Goal: Information Seeking & Learning: Stay updated

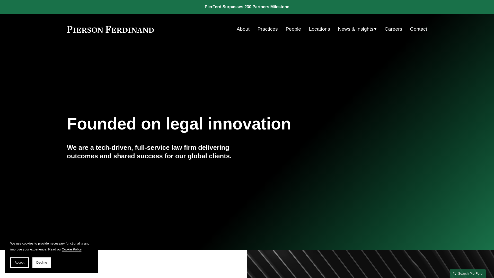
click at [247, 7] on link at bounding box center [247, 7] width 494 height 14
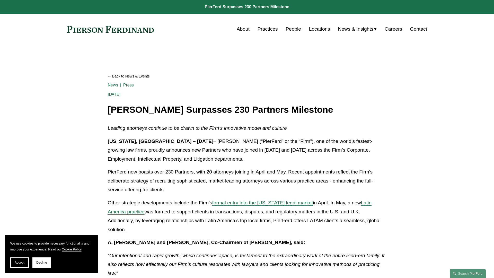
click at [247, 76] on link "Back to News & Events" at bounding box center [247, 76] width 279 height 9
